Goal: Use online tool/utility: Utilize a website feature to perform a specific function

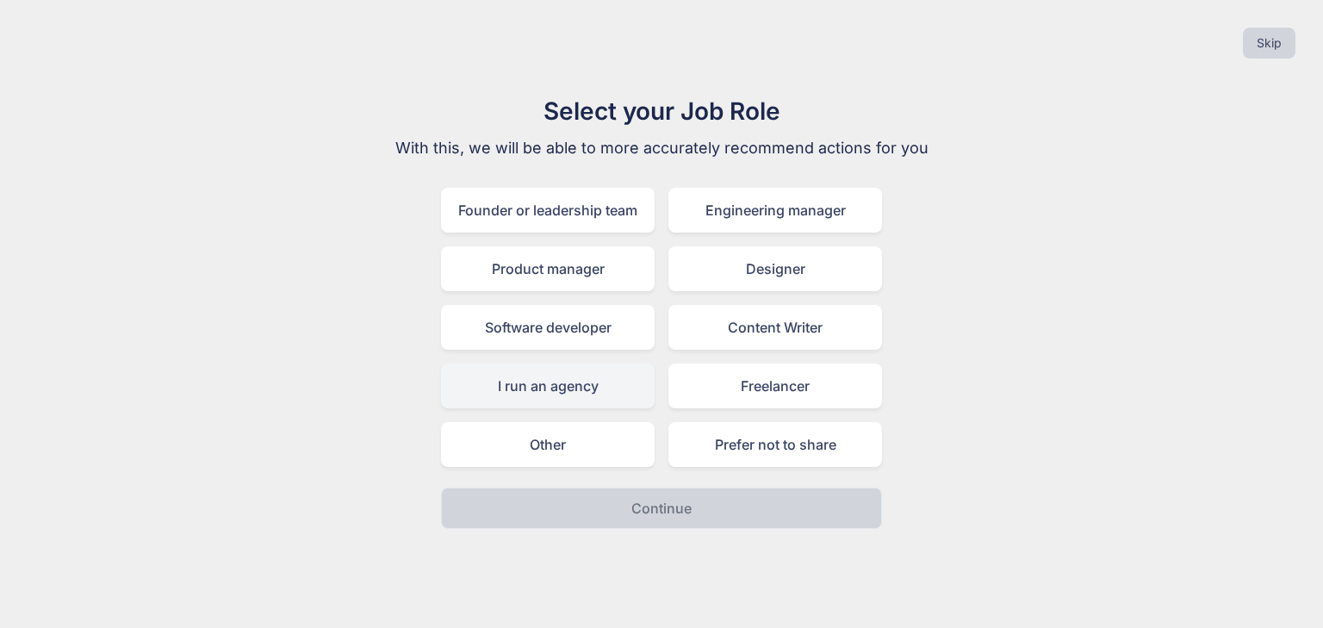
click at [519, 391] on div "I run an agency" at bounding box center [548, 385] width 214 height 45
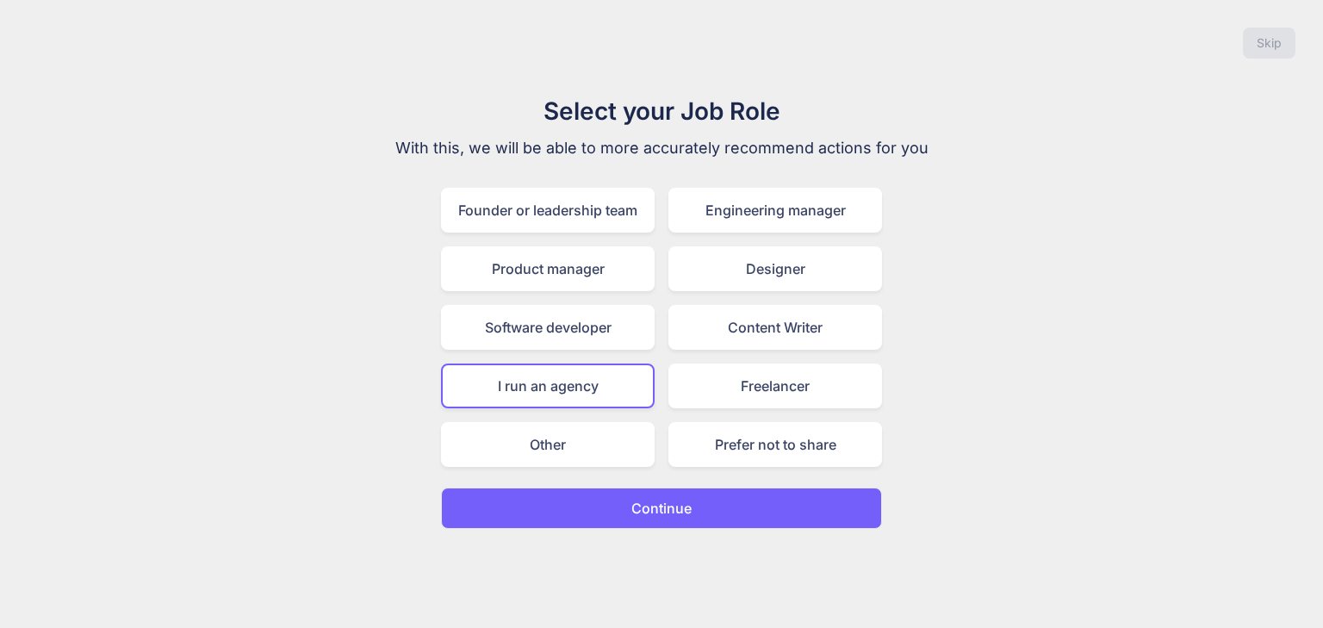
click at [580, 506] on button "Continue" at bounding box center [661, 507] width 441 height 41
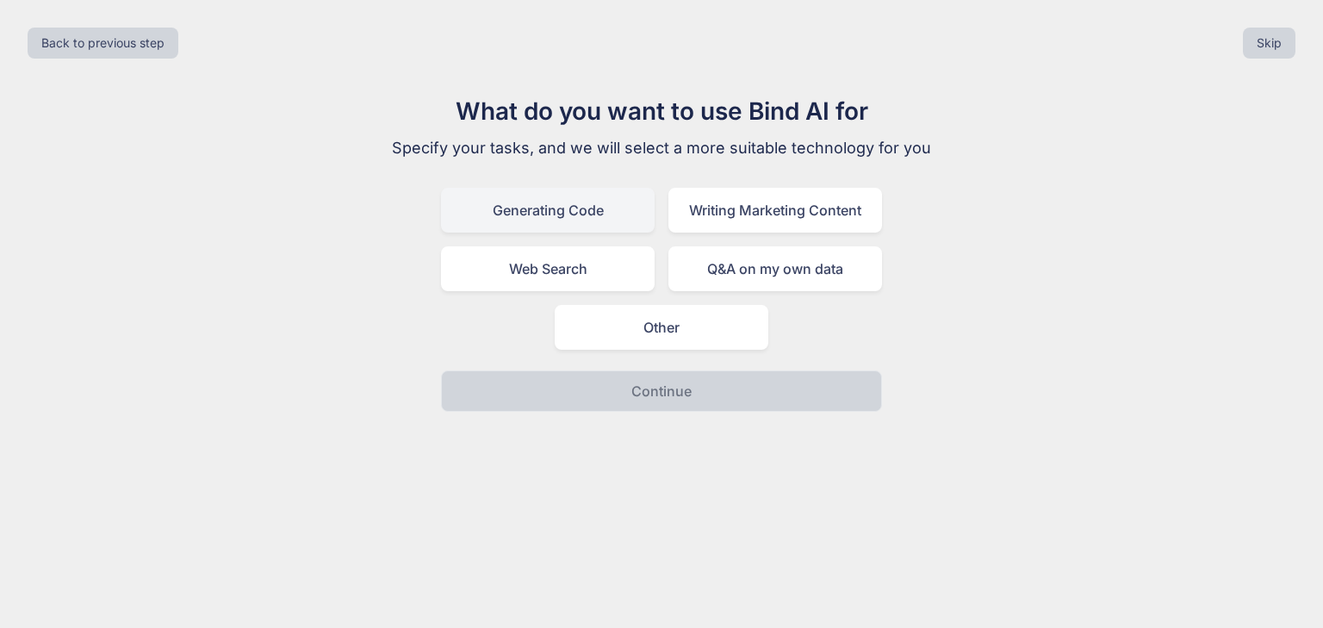
click at [486, 214] on div "Generating Code" at bounding box center [548, 210] width 214 height 45
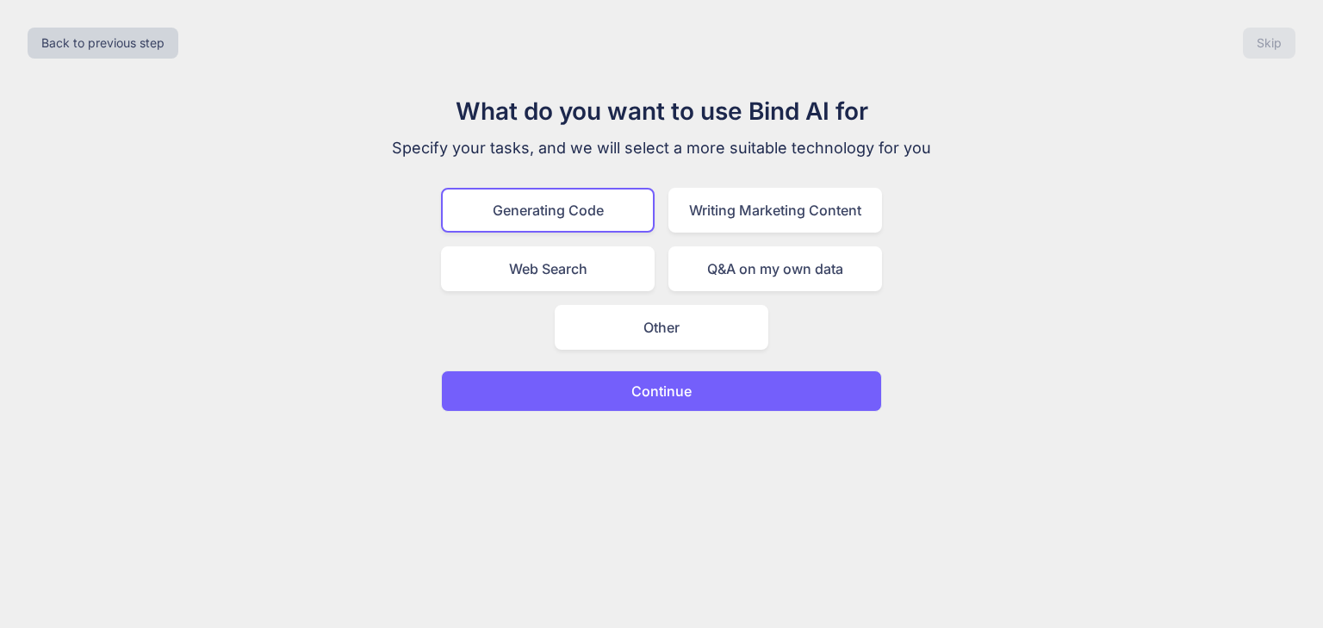
click at [632, 391] on p "Continue" at bounding box center [661, 391] width 60 height 21
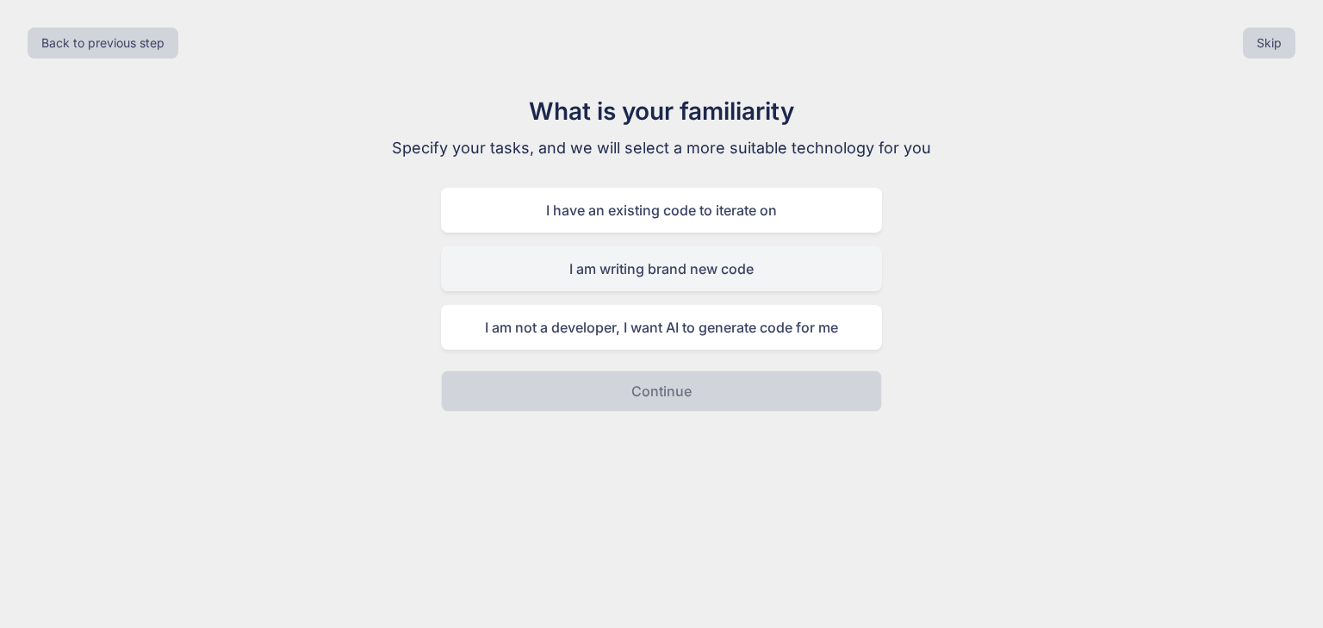
click at [592, 263] on div "I am writing brand new code" at bounding box center [661, 268] width 441 height 45
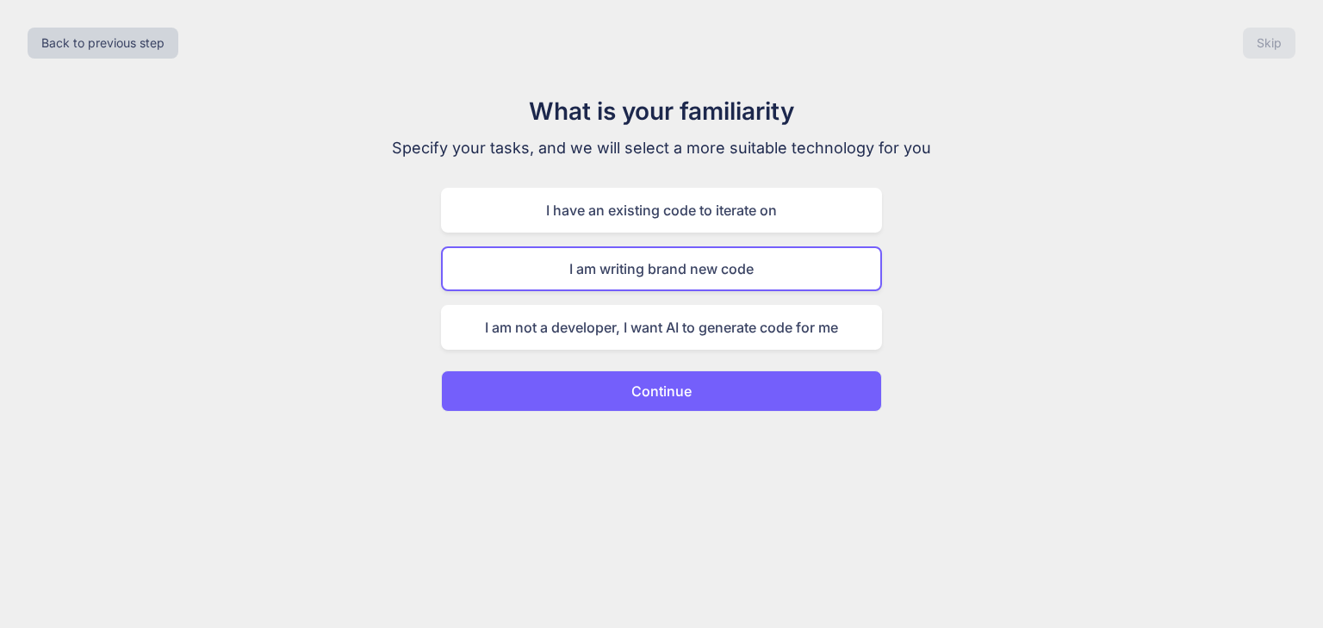
click at [620, 395] on button "Continue" at bounding box center [661, 390] width 441 height 41
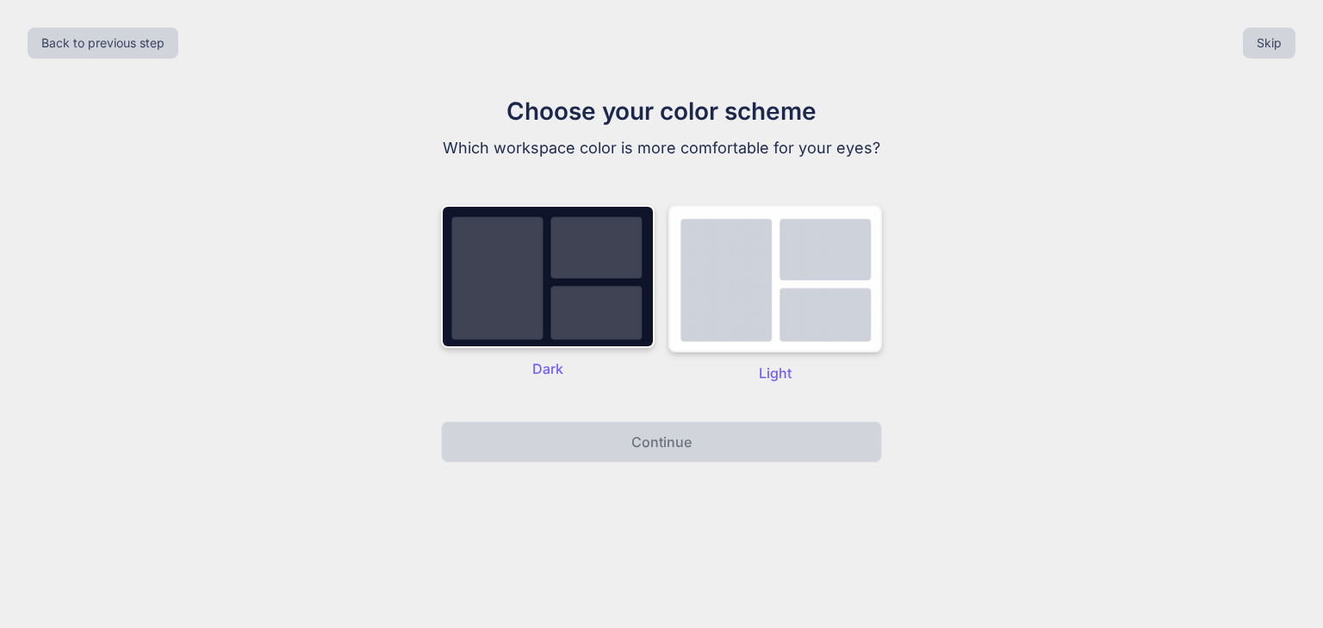
click at [727, 287] on img at bounding box center [775, 278] width 214 height 147
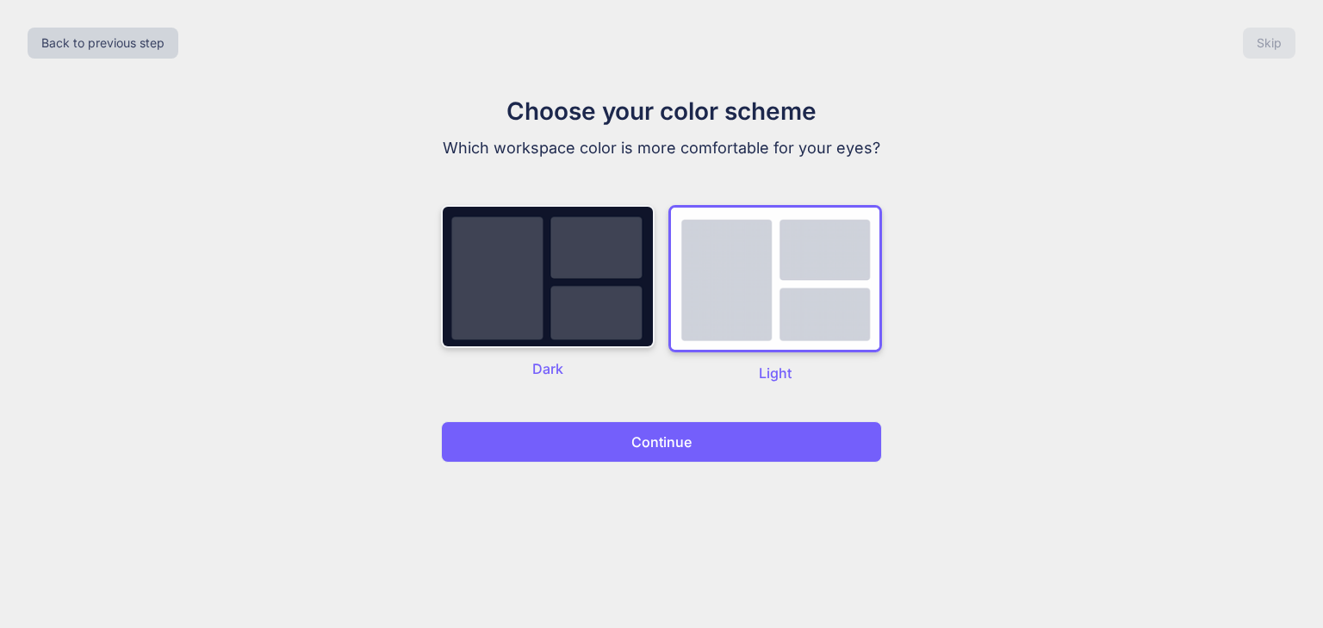
click at [587, 307] on img at bounding box center [548, 276] width 214 height 143
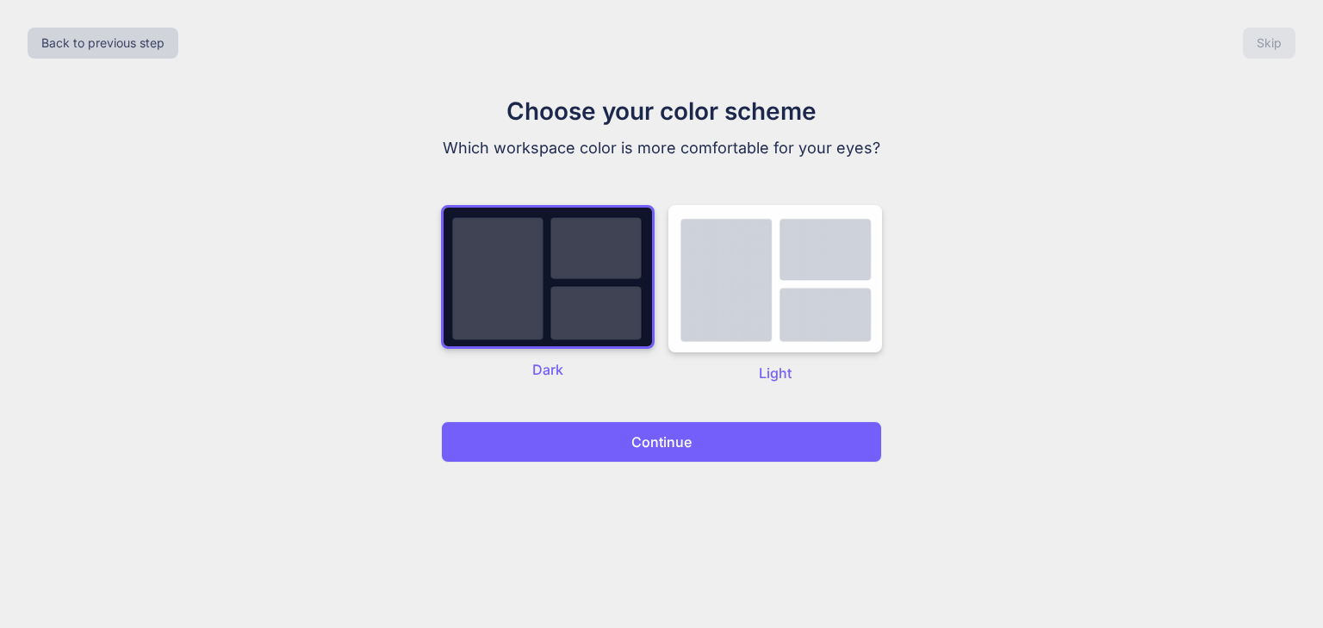
click at [616, 445] on button "Continue" at bounding box center [661, 441] width 441 height 41
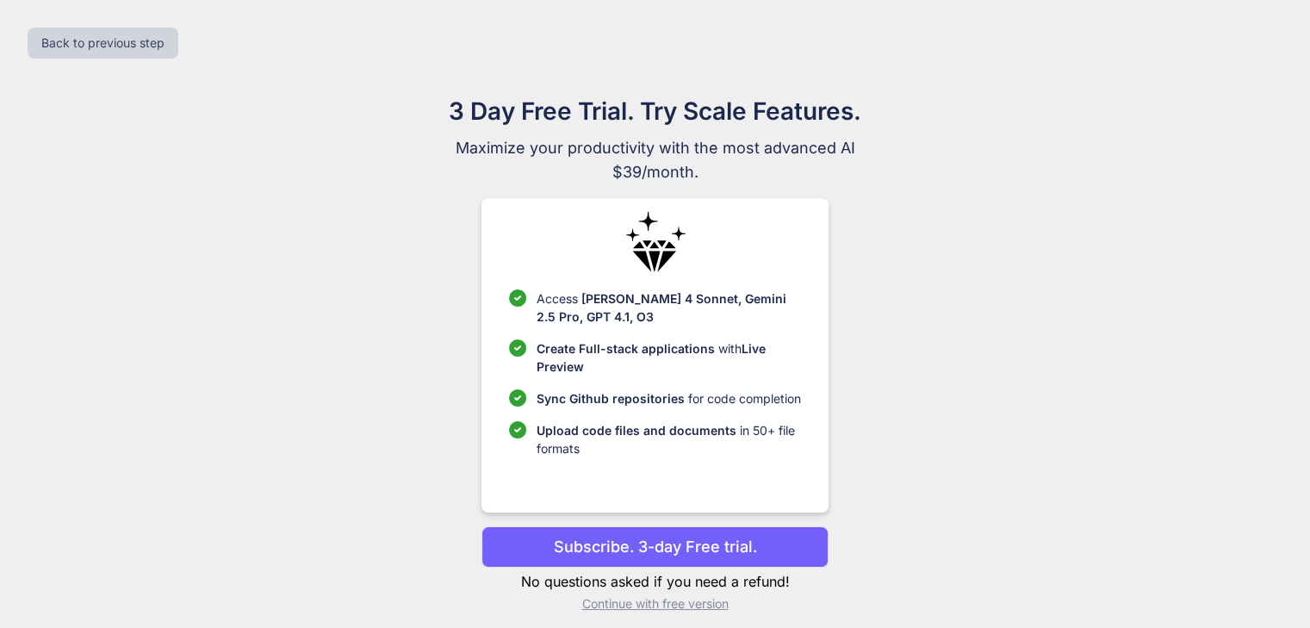
click at [615, 445] on p "Upload code files and documents in 50+ file formats" at bounding box center [668, 439] width 264 height 36
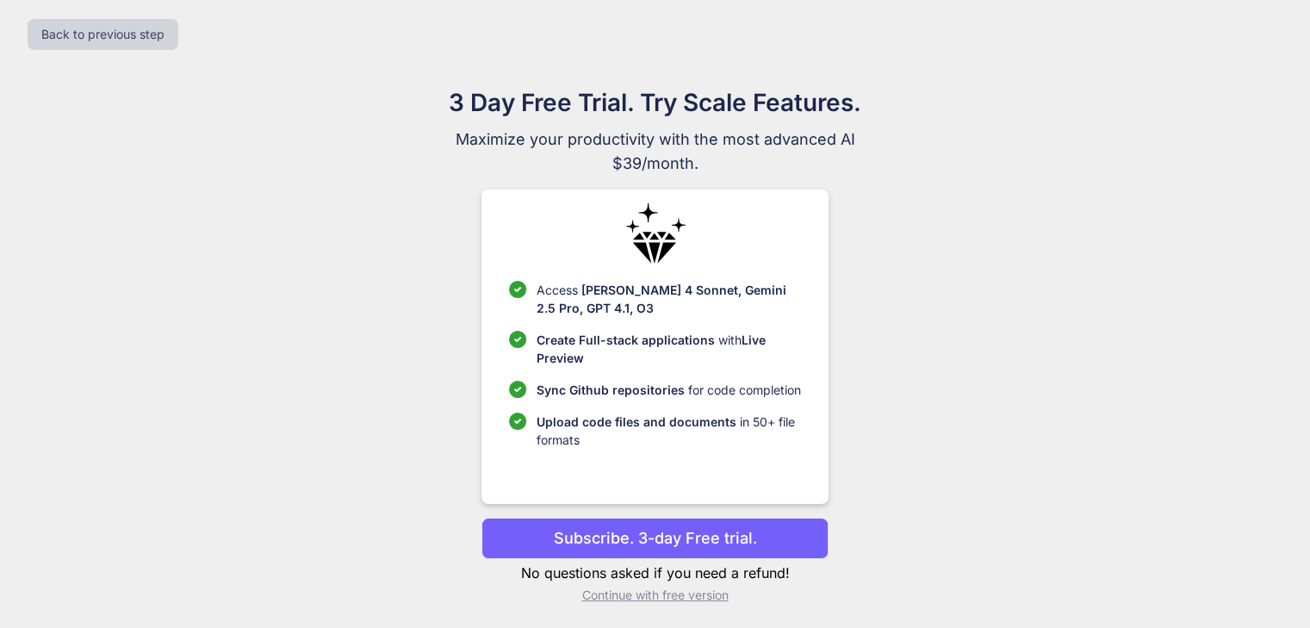
scroll to position [11, 0]
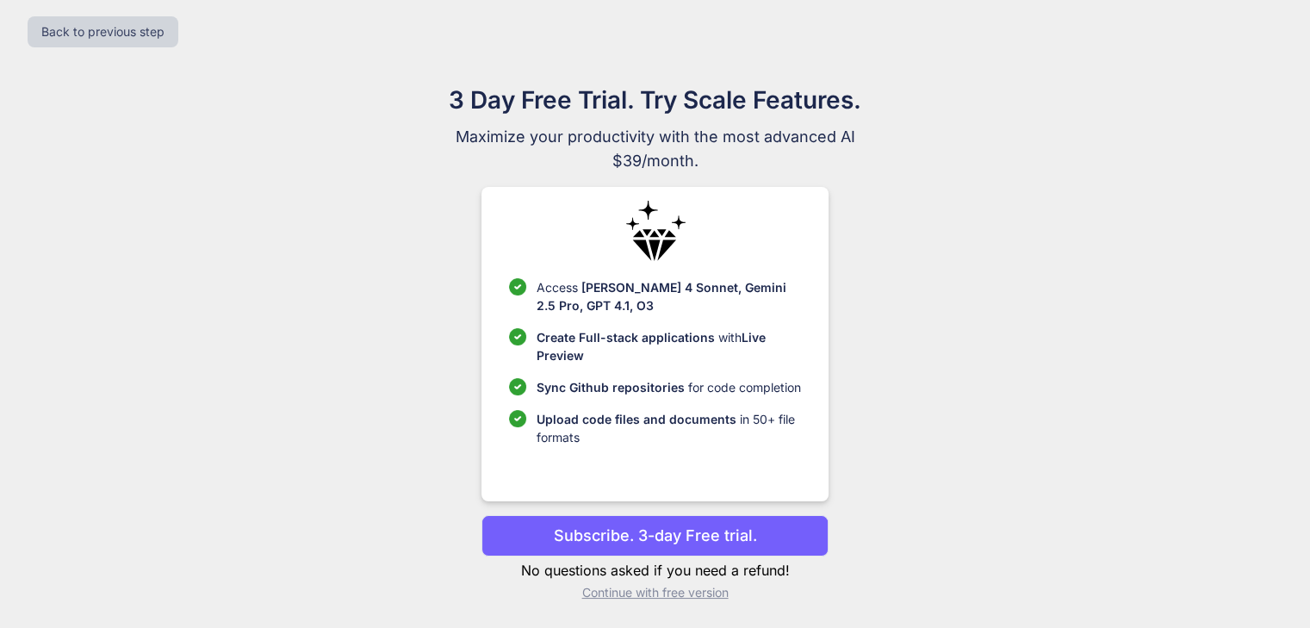
click at [642, 592] on p "Continue with free version" at bounding box center [654, 592] width 347 height 17
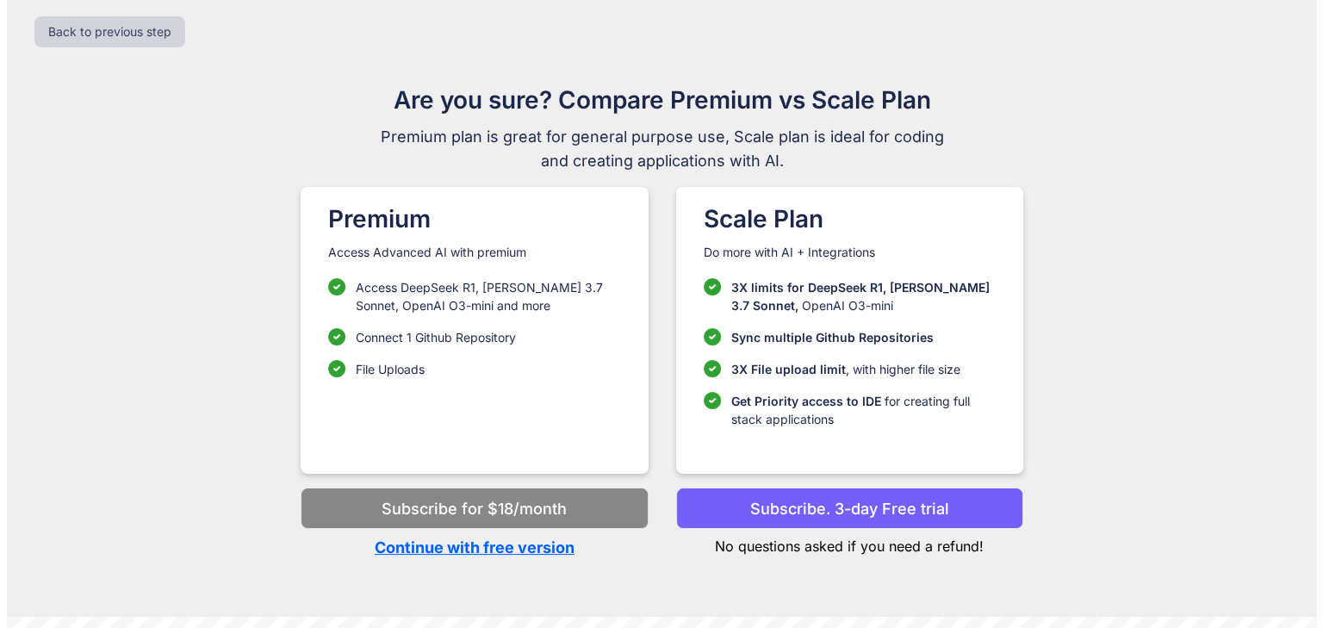
scroll to position [0, 0]
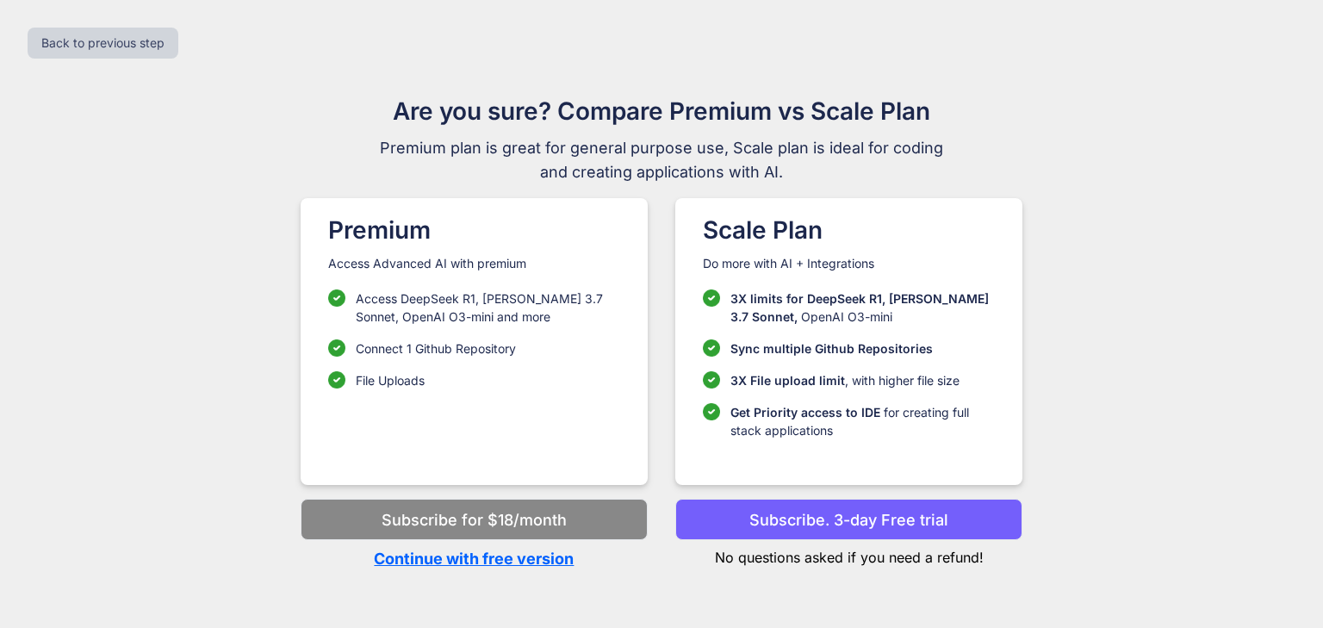
click at [530, 566] on p "Continue with free version" at bounding box center [474, 558] width 347 height 23
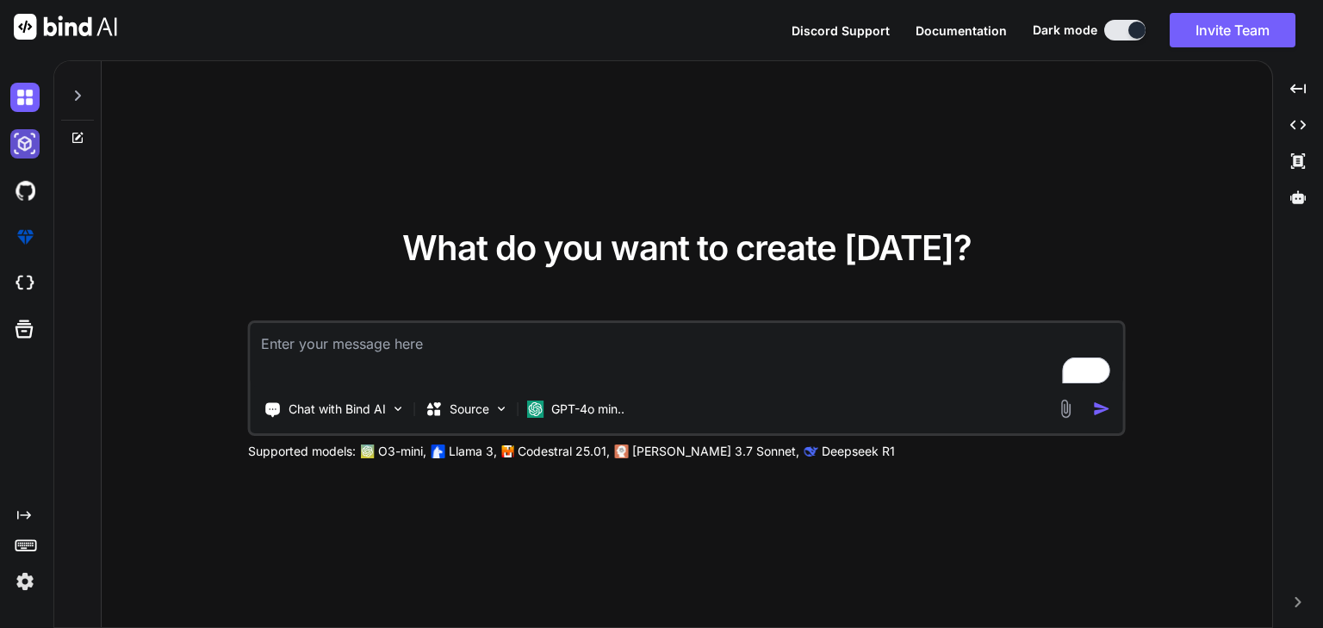
click at [31, 144] on img at bounding box center [24, 143] width 29 height 29
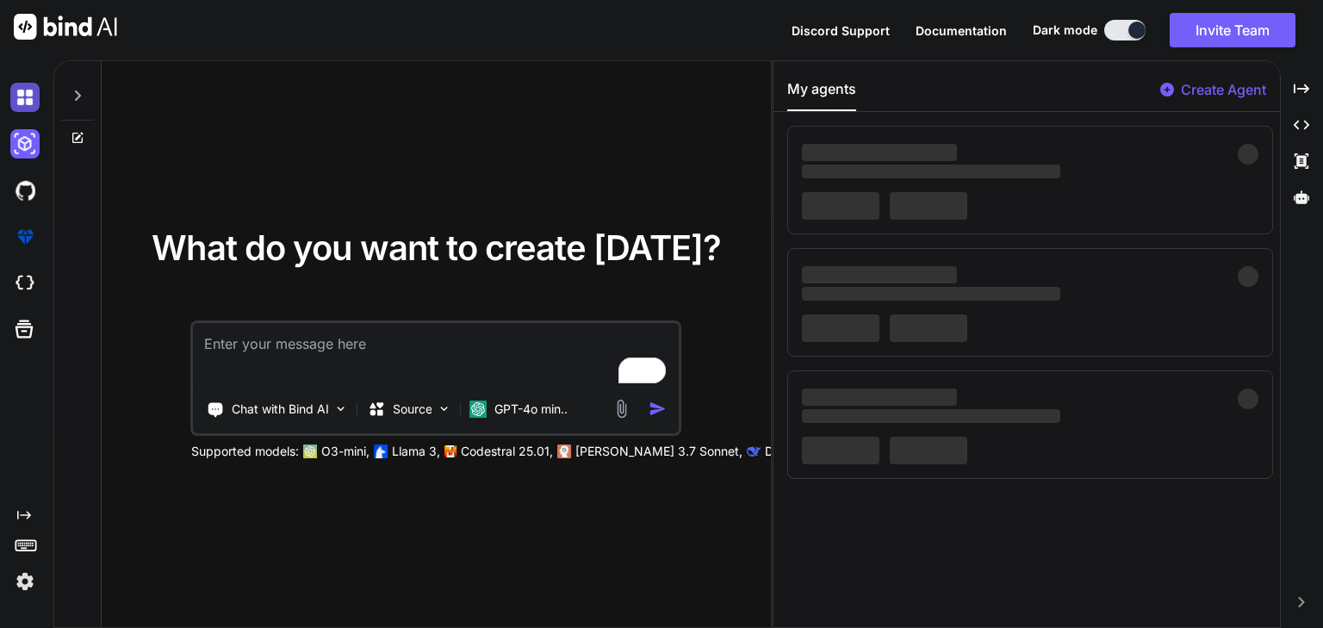
click at [28, 104] on img at bounding box center [24, 97] width 29 height 29
click at [76, 97] on icon at bounding box center [78, 96] width 14 height 14
type textarea "x"
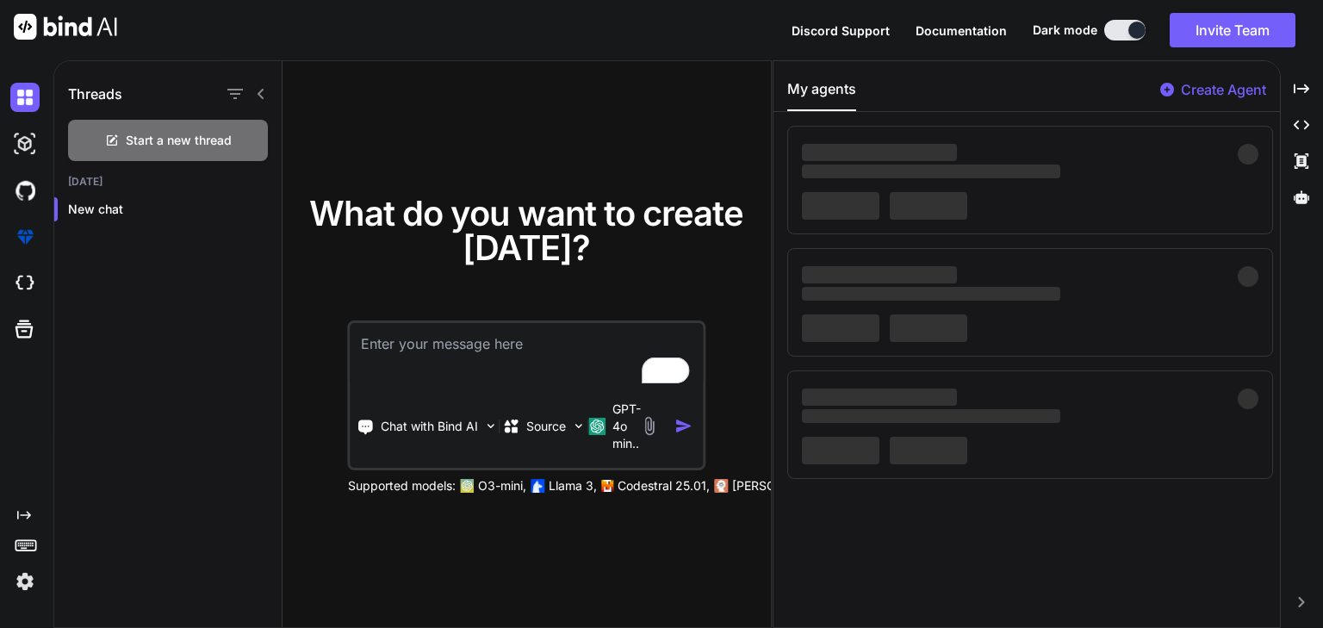
click at [393, 120] on div "What do you want to create today? Chat with Bind AI Source GPT-4o min.. Support…" at bounding box center [526, 344] width 488 height 567
